Goal: Information Seeking & Learning: Learn about a topic

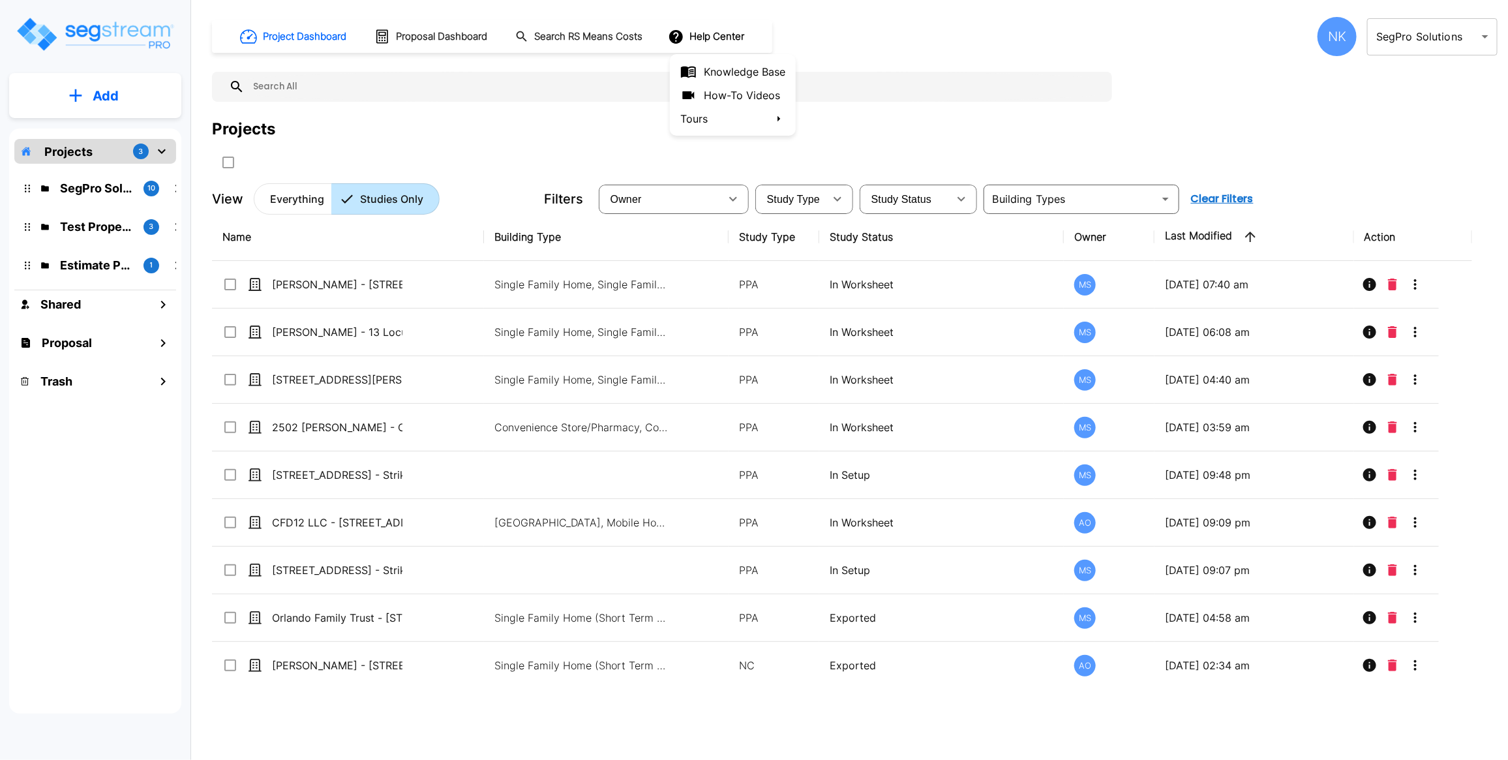
click at [719, 97] on link "How-To Videos" at bounding box center [733, 94] width 126 height 23
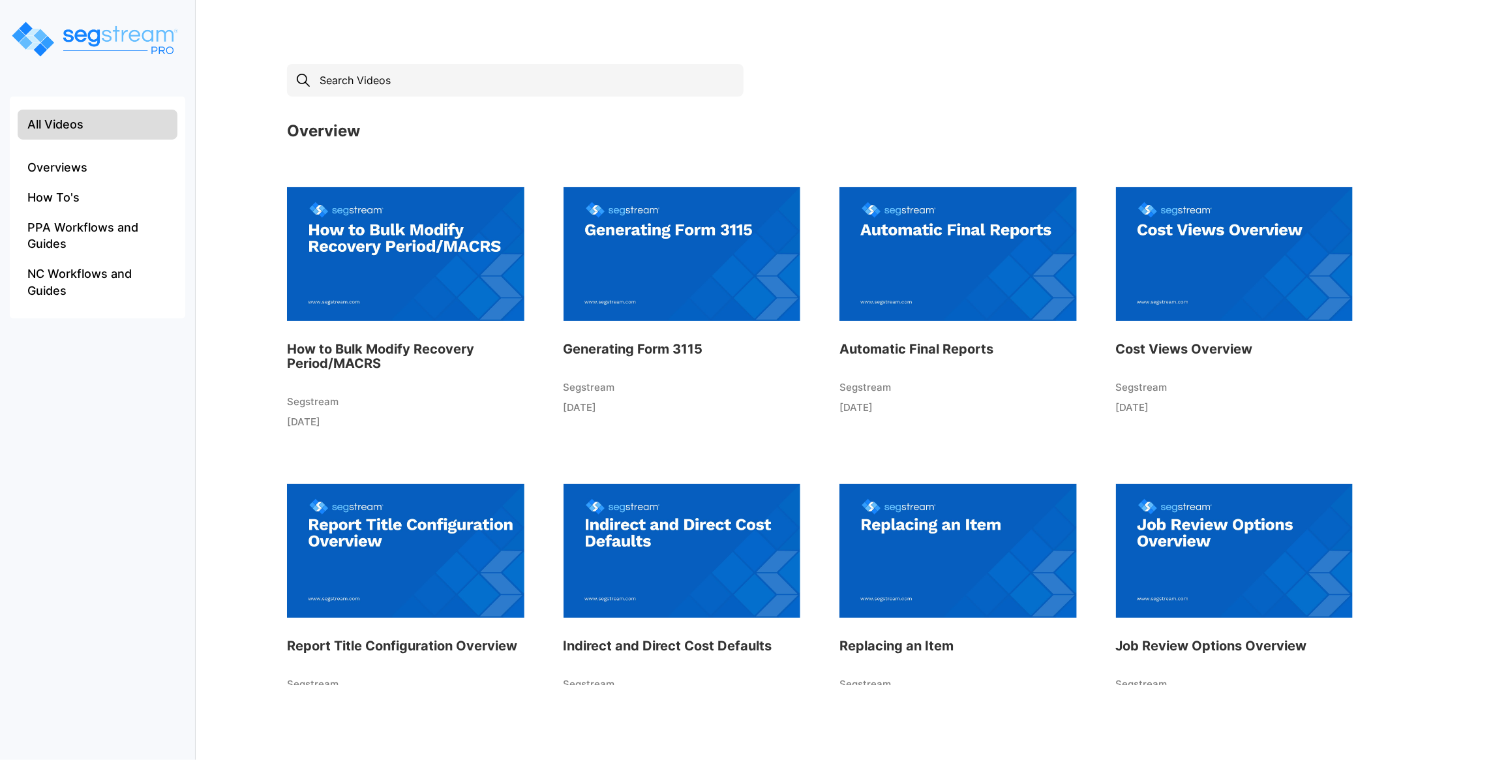
click at [372, 285] on img at bounding box center [405, 254] width 237 height 144
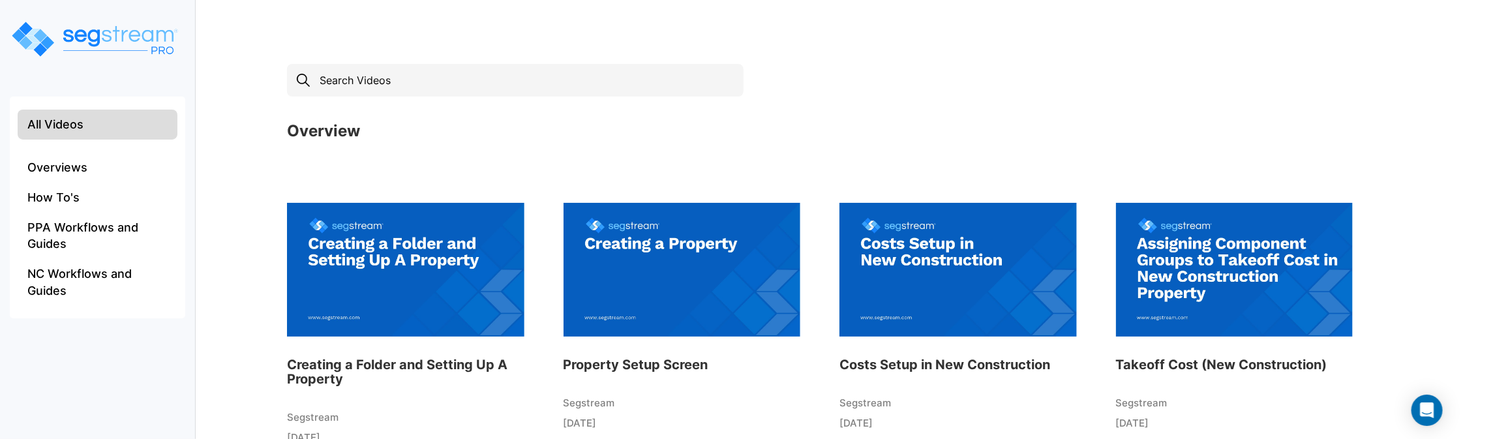
scroll to position [875, 0]
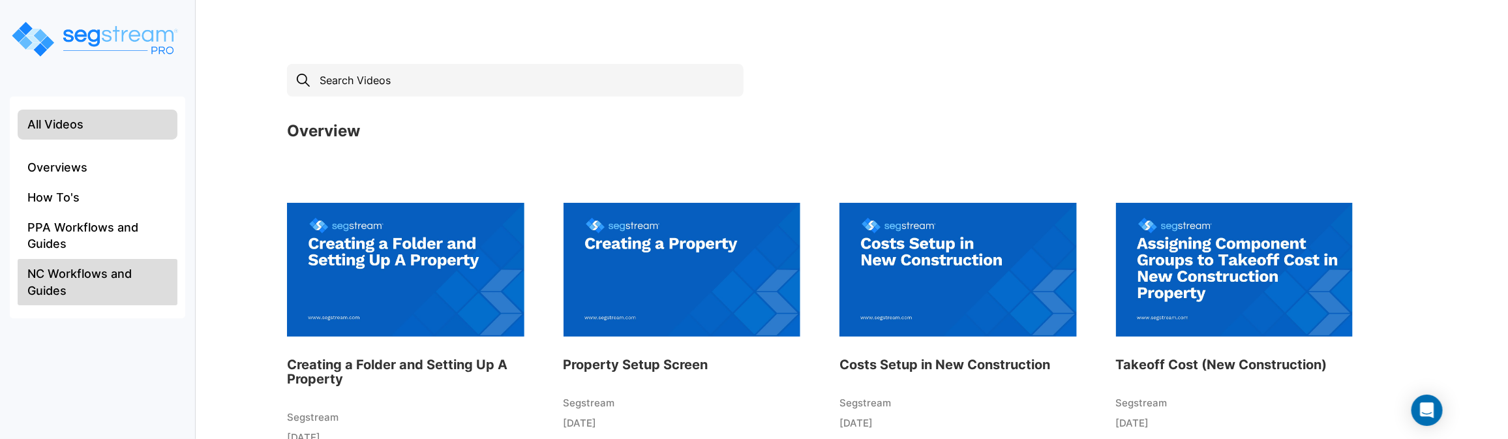
click at [157, 279] on li "NC Workflows and Guides" at bounding box center [98, 282] width 160 height 46
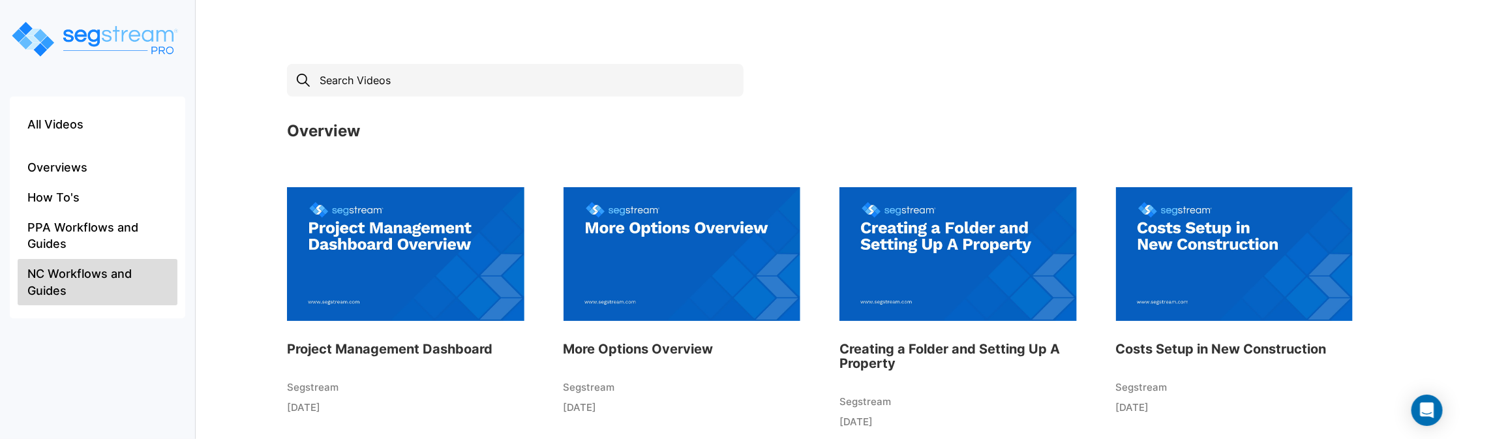
click at [1204, 292] on img at bounding box center [1234, 254] width 237 height 144
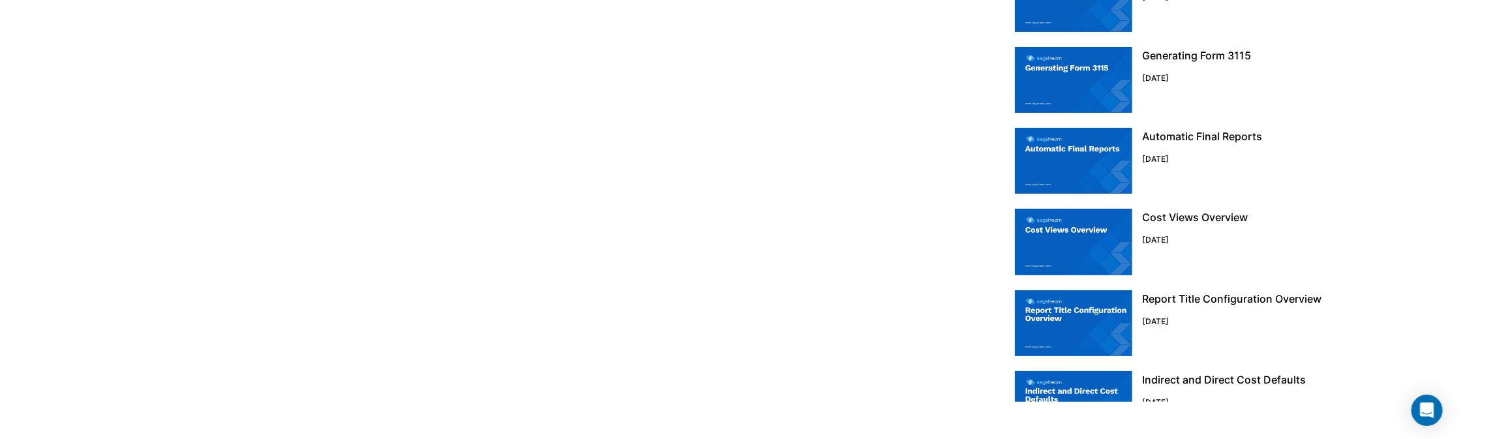
scroll to position [181, 0]
